Goal: Task Accomplishment & Management: Use online tool/utility

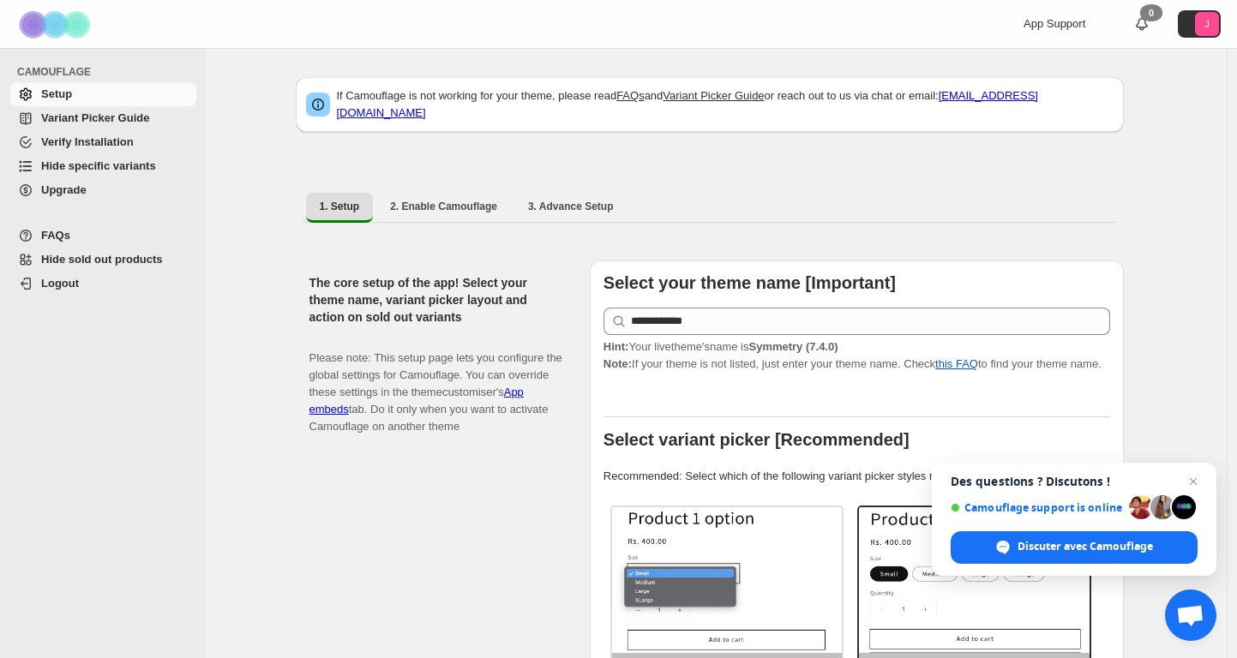
click at [146, 164] on span "Hide specific variants" at bounding box center [98, 165] width 115 height 13
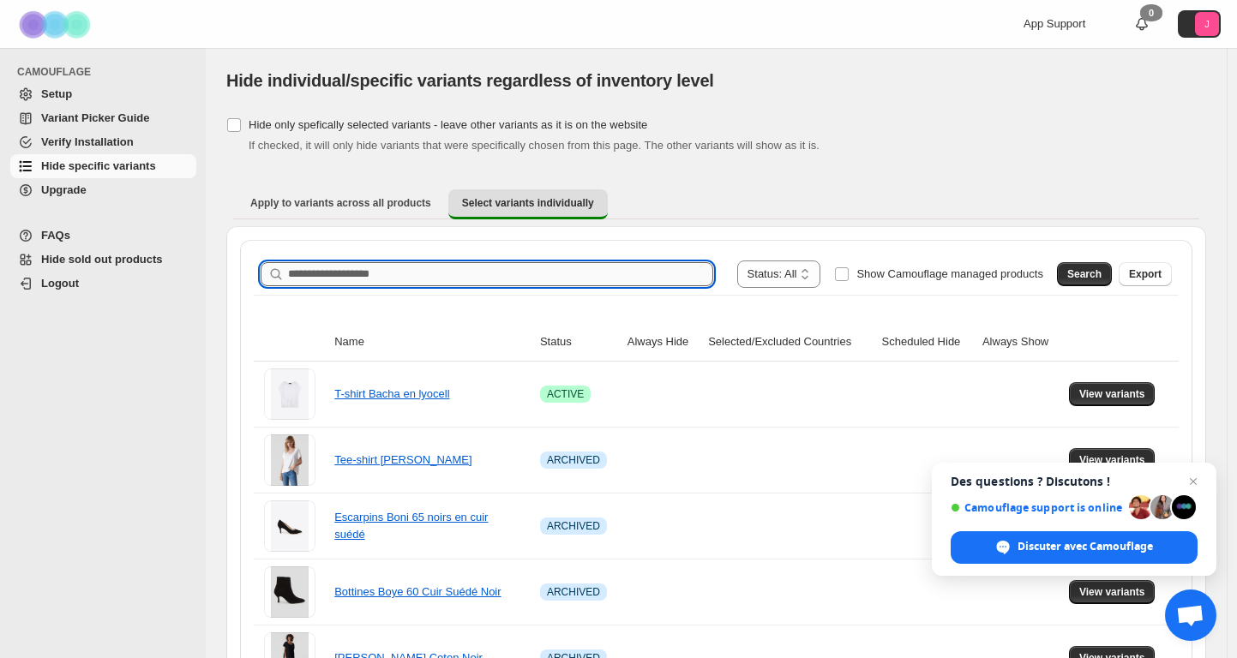
click at [408, 274] on input "Search product name" at bounding box center [500, 274] width 425 height 24
type input "****"
click at [1197, 482] on span "Fermer le chat" at bounding box center [1193, 481] width 21 height 21
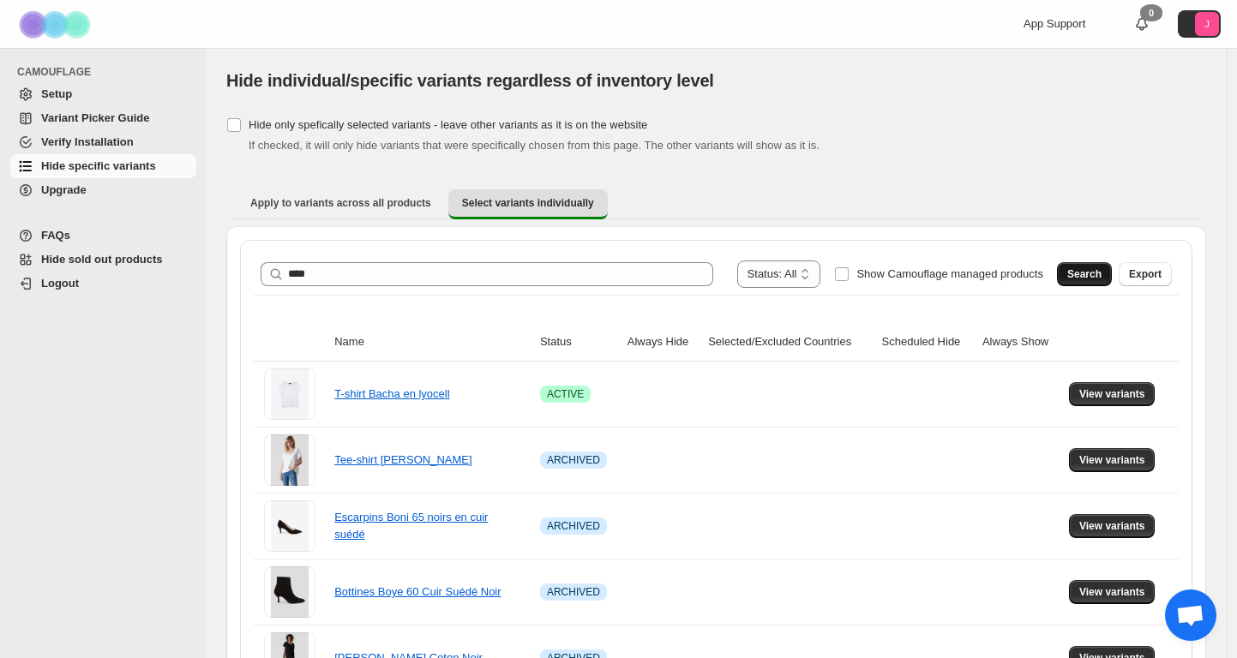
click at [1079, 267] on button "Search" at bounding box center [1084, 274] width 55 height 24
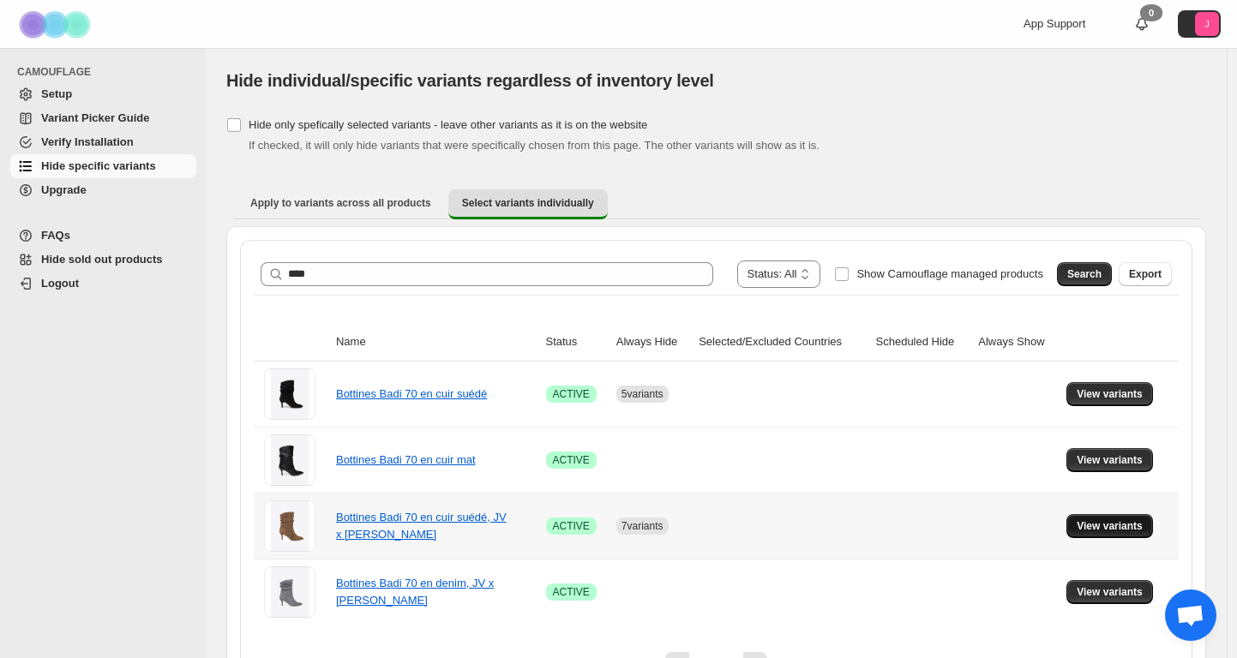
click at [1088, 525] on span "View variants" at bounding box center [1109, 526] width 66 height 14
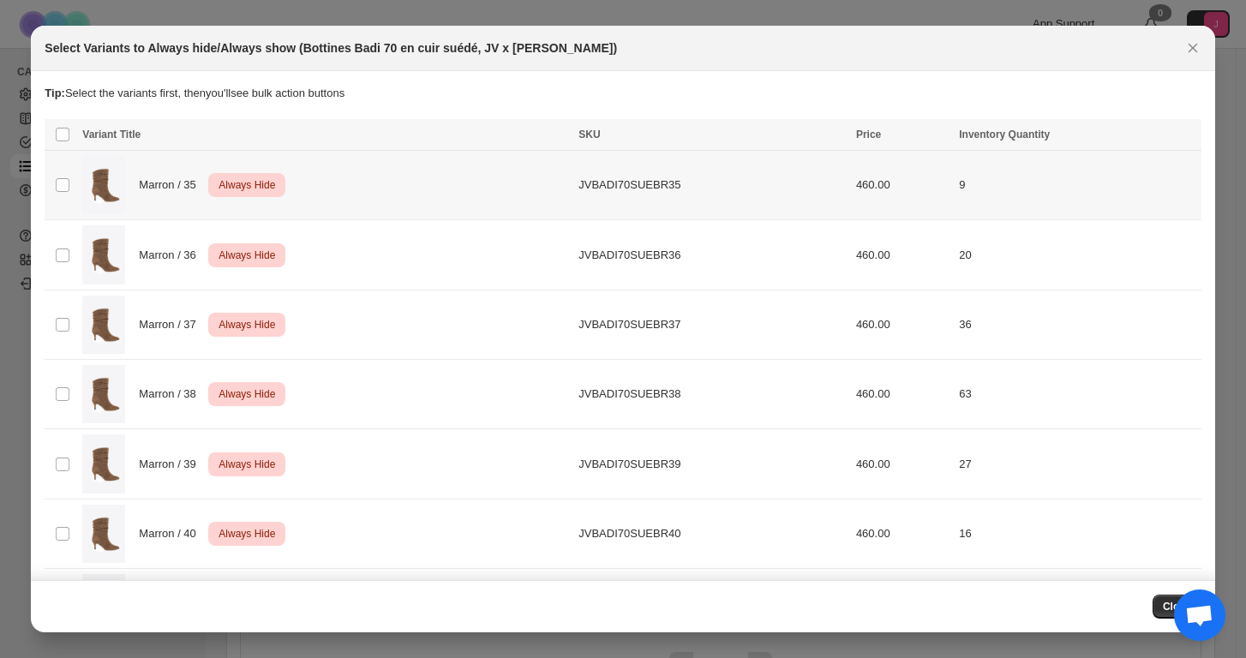
click at [63, 175] on td "Select product variant" at bounding box center [61, 185] width 33 height 69
click at [60, 246] on td "Select product variant" at bounding box center [61, 254] width 33 height 69
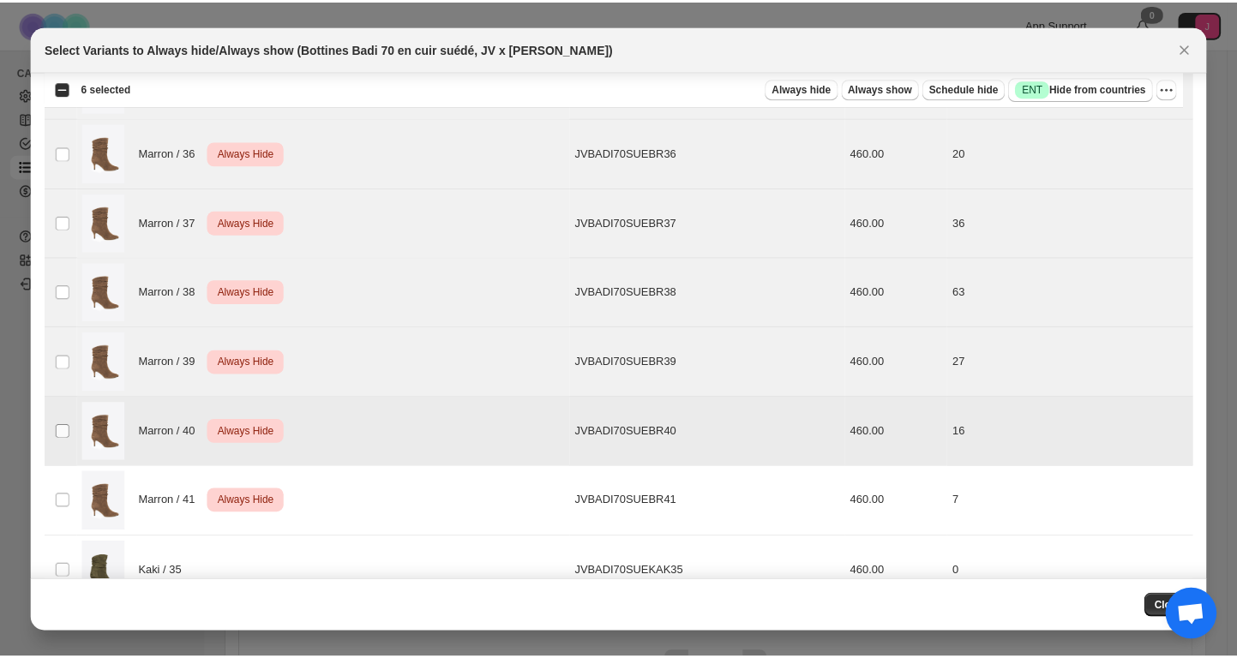
scroll to position [112, 0]
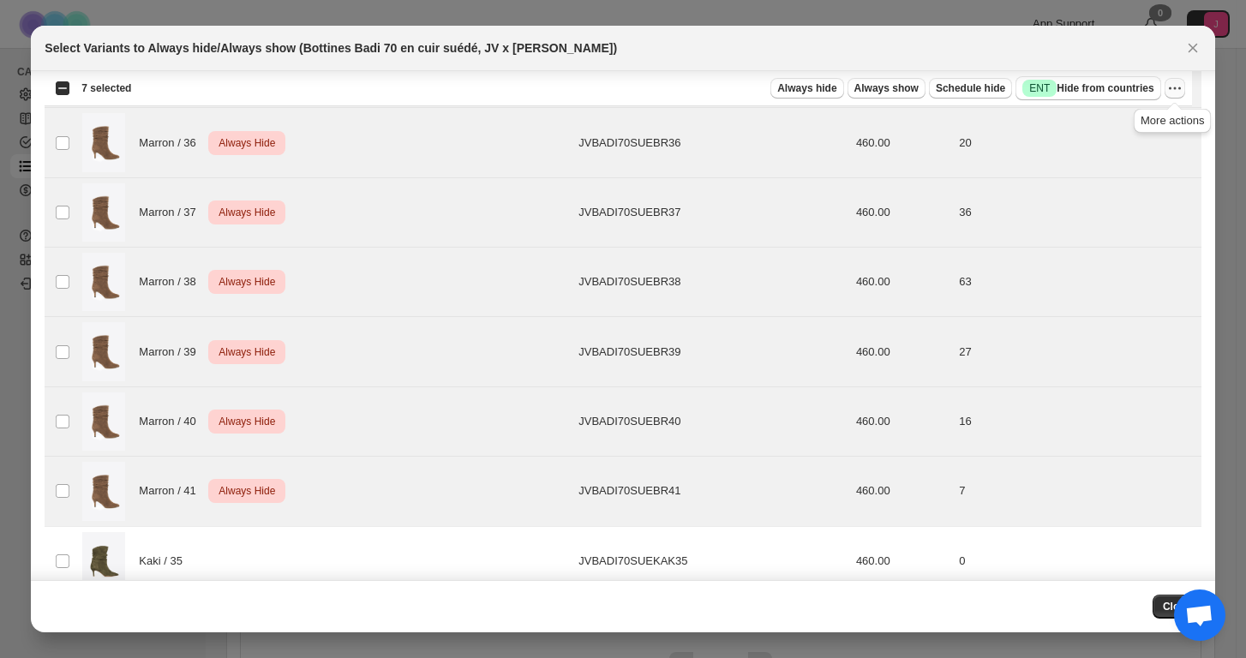
click at [1171, 88] on icon "More actions" at bounding box center [1170, 88] width 3 height 3
click at [1148, 116] on span "Undo always hide" at bounding box center [1112, 122] width 124 height 17
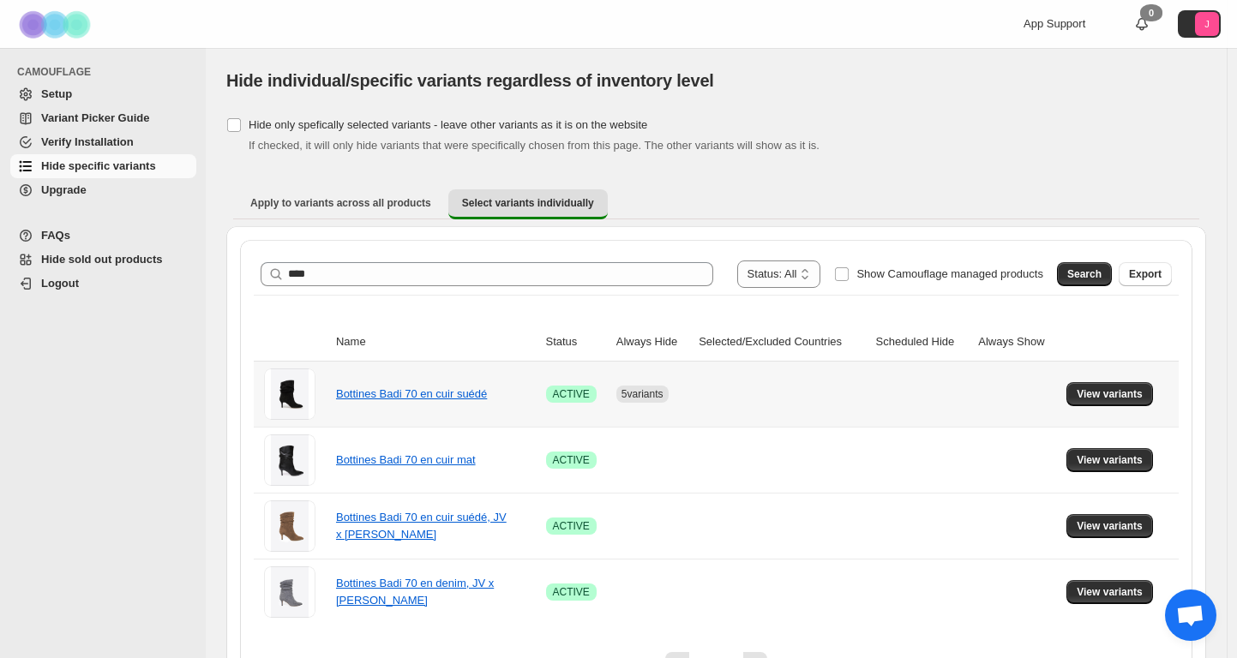
scroll to position [0, 0]
